Goal: Answer question/provide support

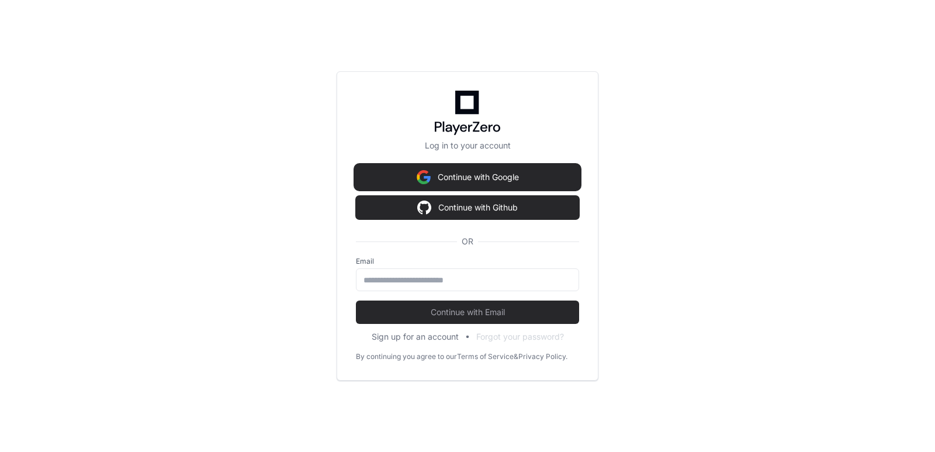
click at [548, 169] on button "Continue with Google" at bounding box center [467, 176] width 223 height 23
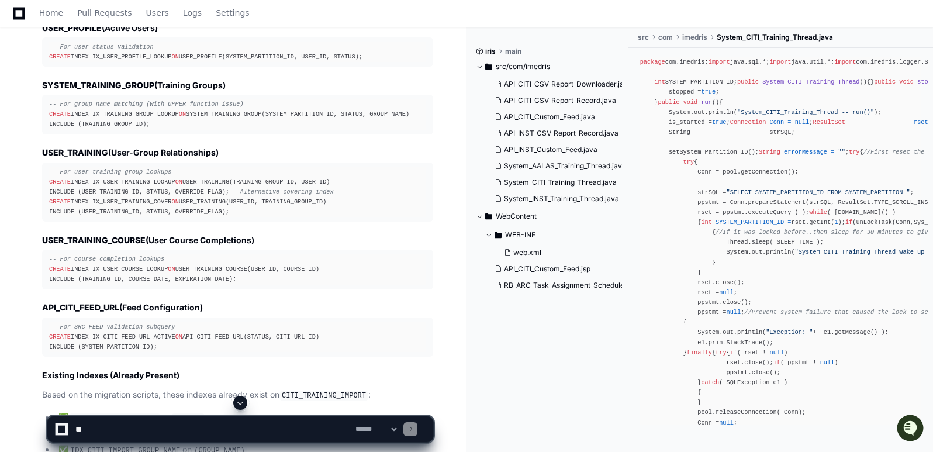
scroll to position [9390, 0]
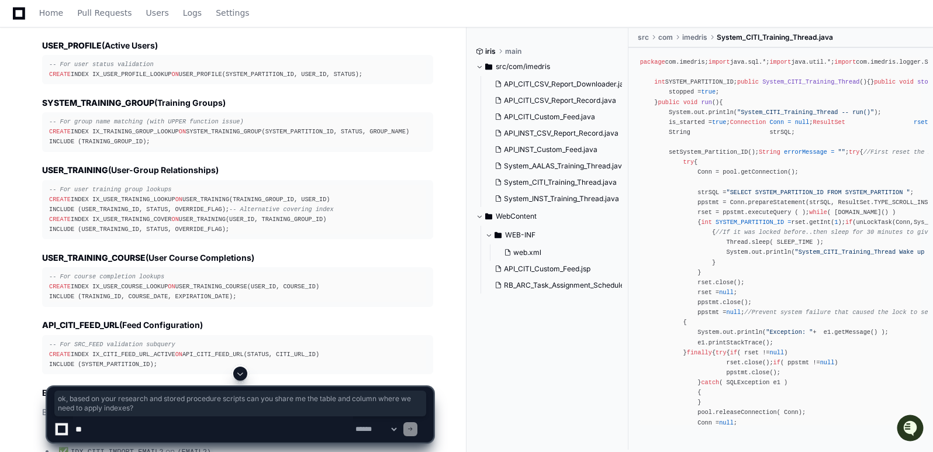
drag, startPoint x: 43, startPoint y: 119, endPoint x: 170, endPoint y: 130, distance: 127.9
copy p "ok, based on your research and stored procedure scripts can you share me the ta…"
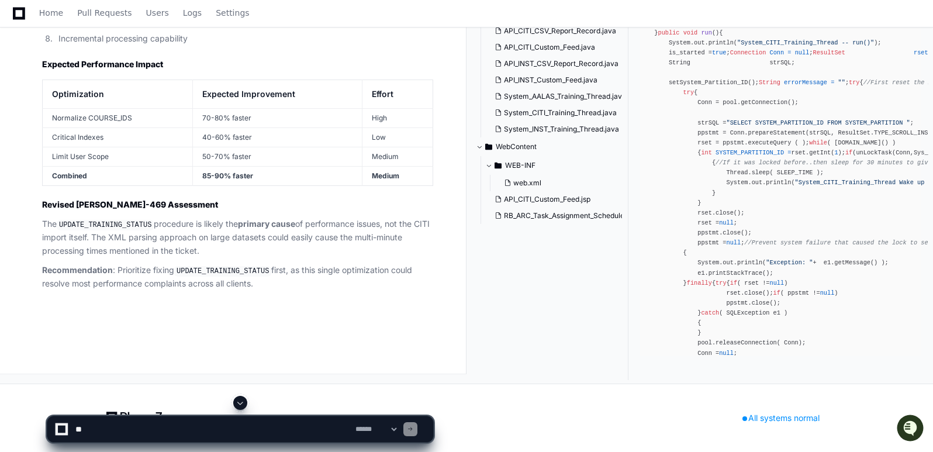
scroll to position [13185, 0]
click at [138, 434] on textarea at bounding box center [213, 429] width 280 height 26
click at [187, 429] on textarea at bounding box center [213, 429] width 280 height 26
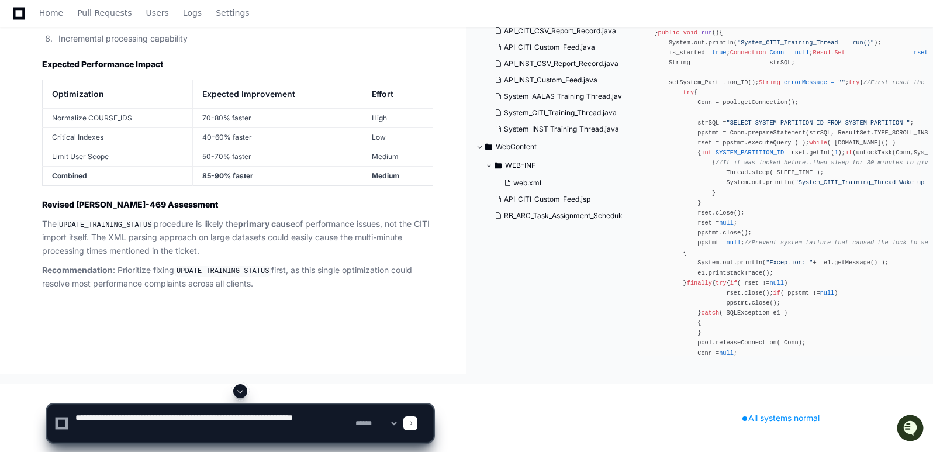
paste textarea "**********"
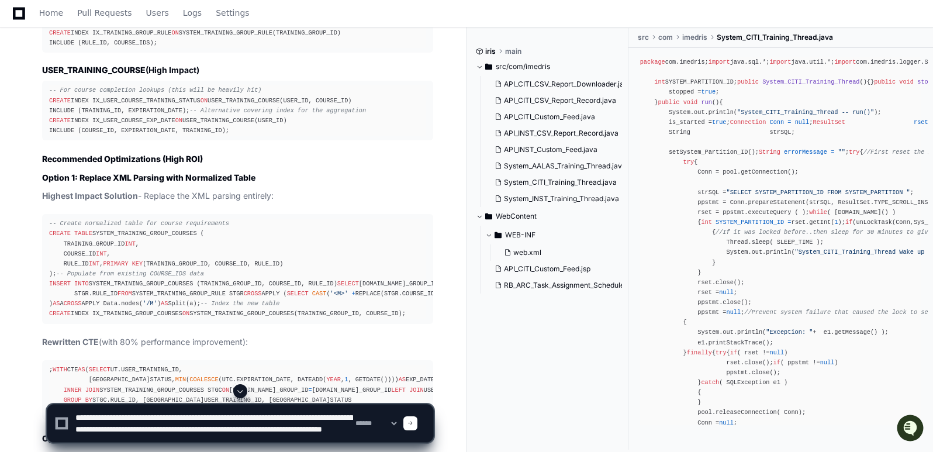
scroll to position [11871, 0]
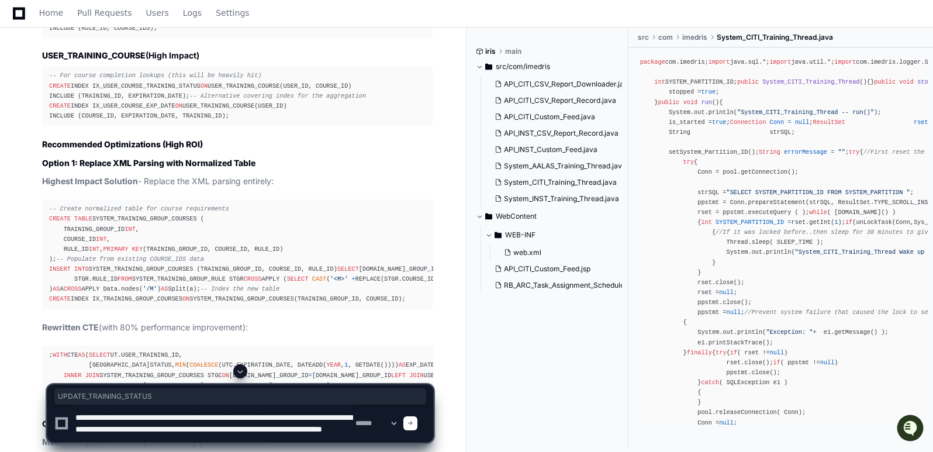
drag, startPoint x: 187, startPoint y: 241, endPoint x: 297, endPoint y: 240, distance: 109.9
copy h2 "UPDATE_TRAINING_STATUS"
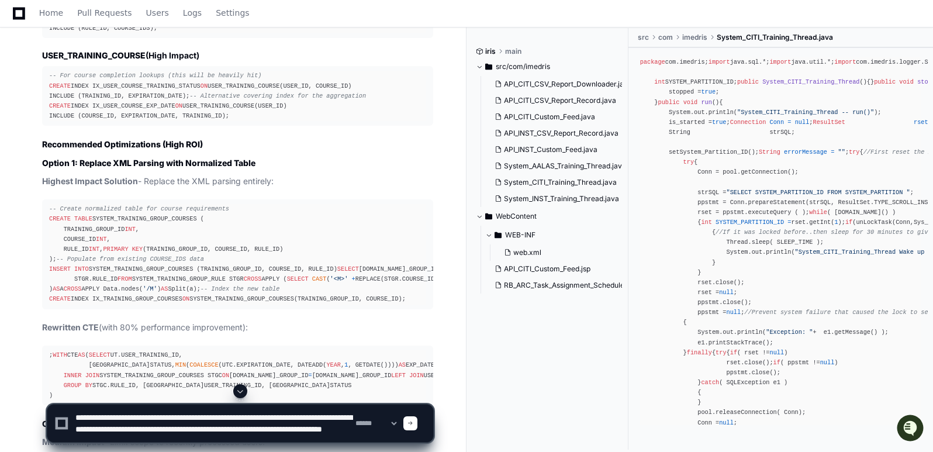
click at [285, 433] on textarea at bounding box center [213, 423] width 280 height 37
paste textarea "**********"
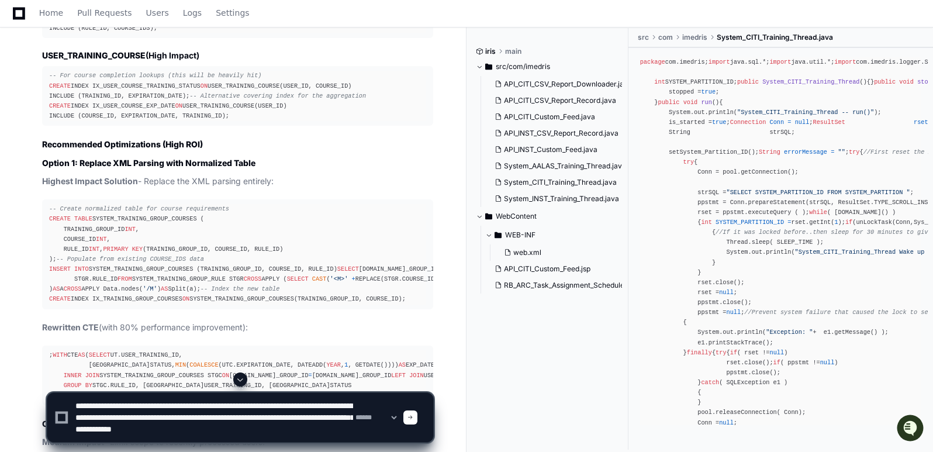
scroll to position [15, 0]
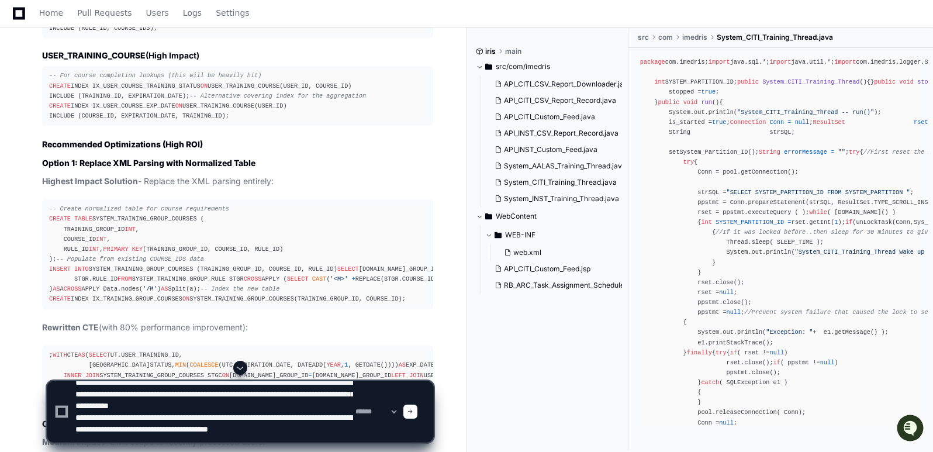
type textarea "**********"
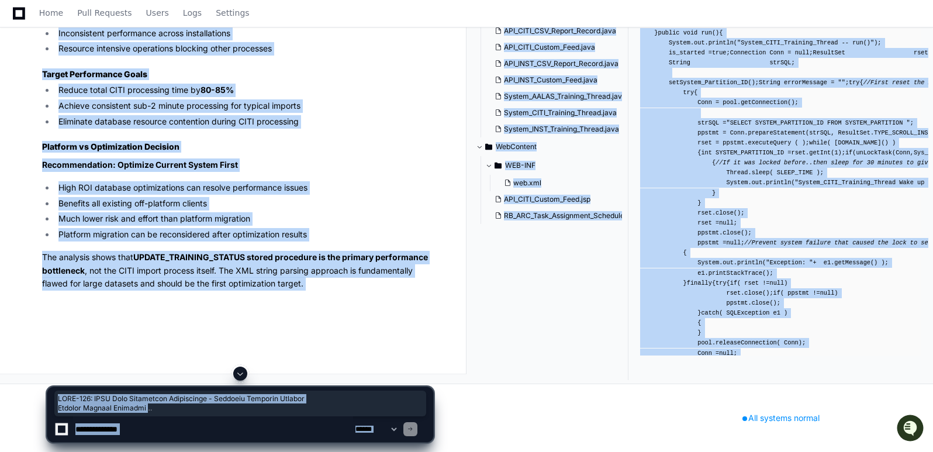
scroll to position [16267, 0]
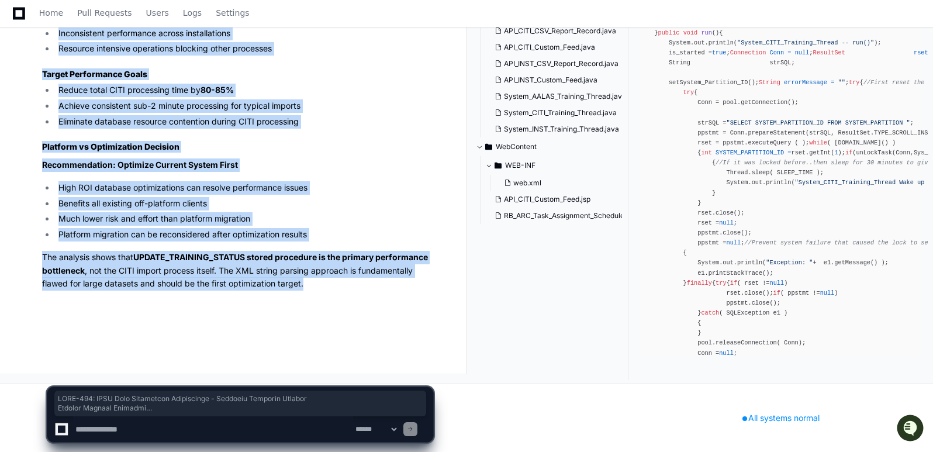
drag, startPoint x: 43, startPoint y: 151, endPoint x: 305, endPoint y: 292, distance: 298.2
copy article "[PERSON_NAME]-469: CITI Data Processing Performance - Complete Analysis Summary…"
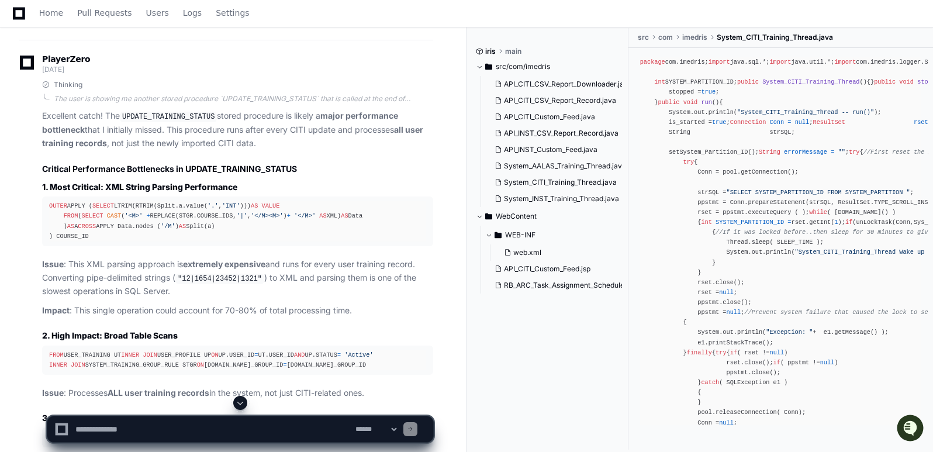
scroll to position [11194, 0]
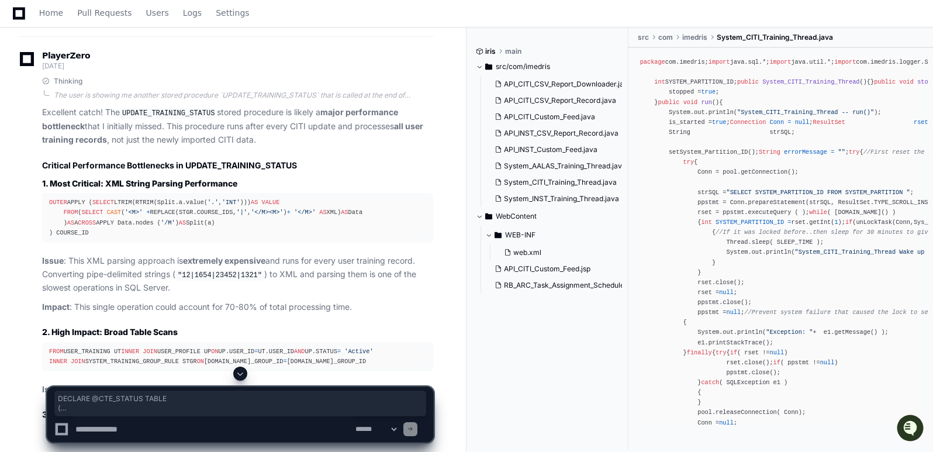
drag, startPoint x: 49, startPoint y: 50, endPoint x: 96, endPoint y: 323, distance: 276.5
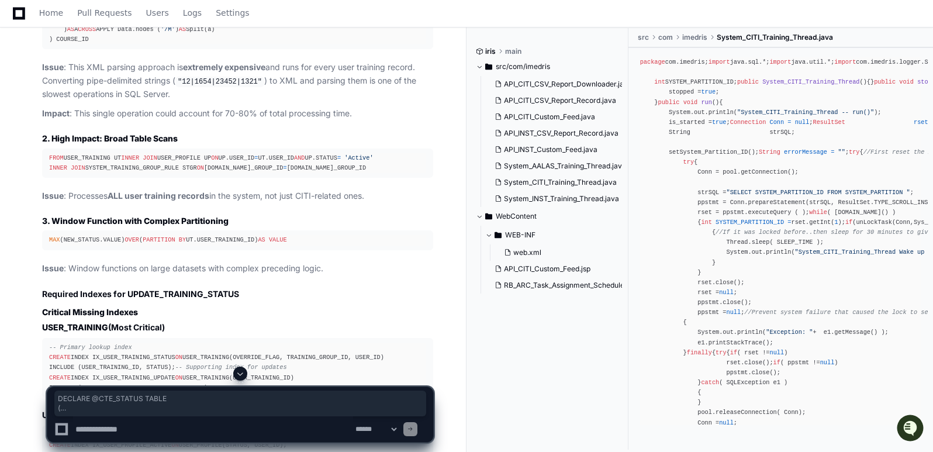
scroll to position [11380, 0]
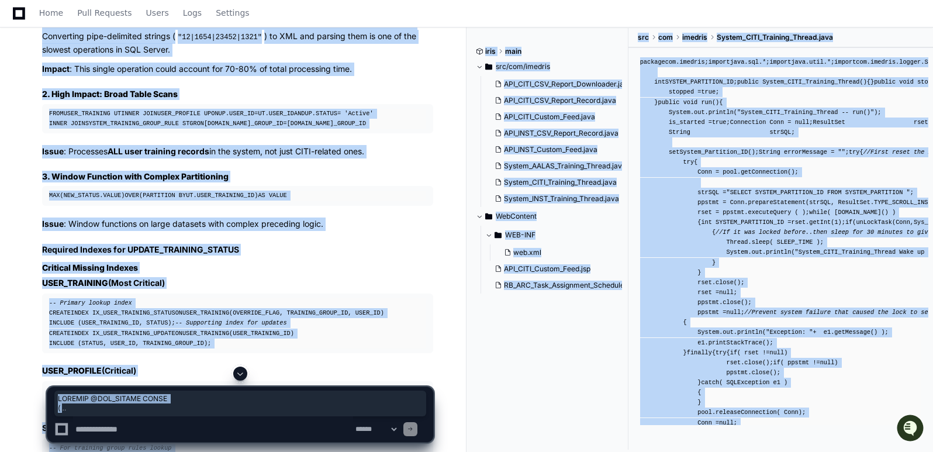
scroll to position [11438, 0]
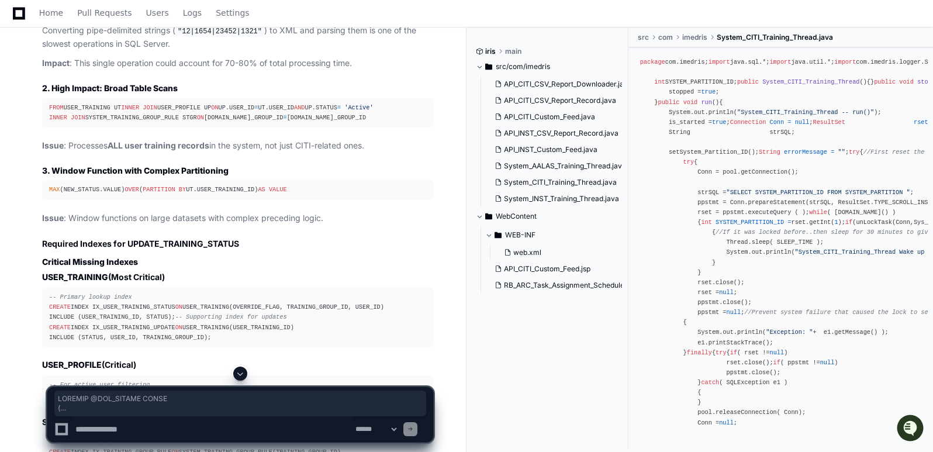
drag, startPoint x: 49, startPoint y: 120, endPoint x: 98, endPoint y: 214, distance: 105.7
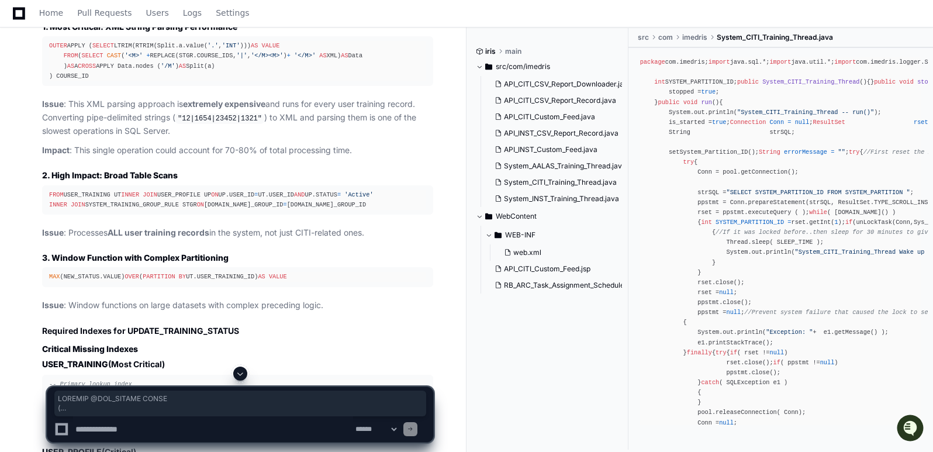
scroll to position [11361, 0]
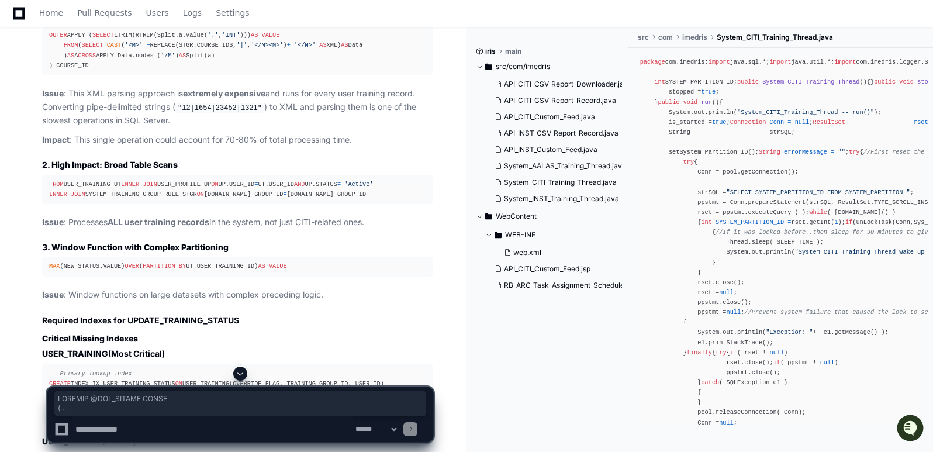
copy code "DECLARE @CTE_STATUS TABLE ( [USER_ID] INT, [STATUS] NVARCHAR(50), [USER_TRAININ…"
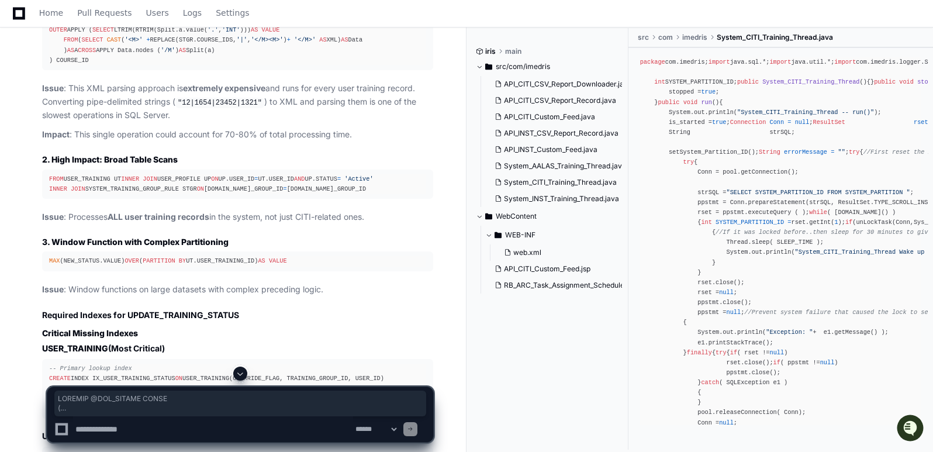
scroll to position [11357, 0]
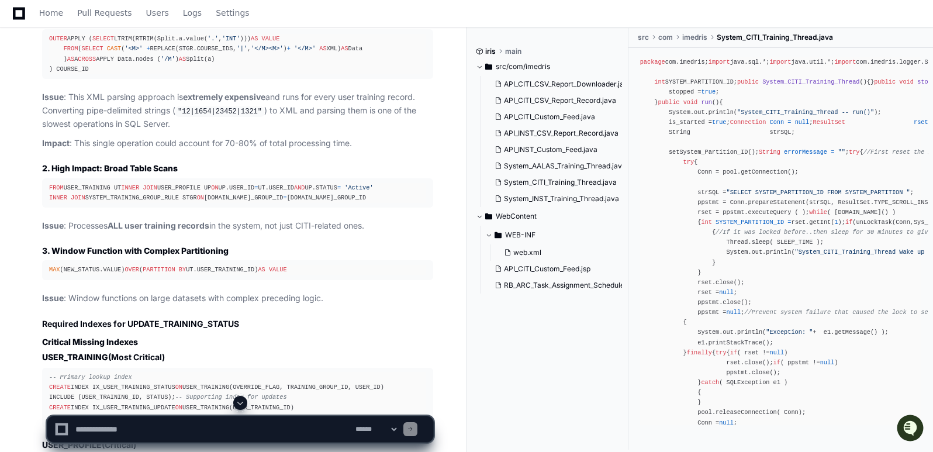
click at [612, 5] on div "Home Pull Requests Users Logs Settings" at bounding box center [466, 13] width 905 height 27
